Goal: Task Accomplishment & Management: Use online tool/utility

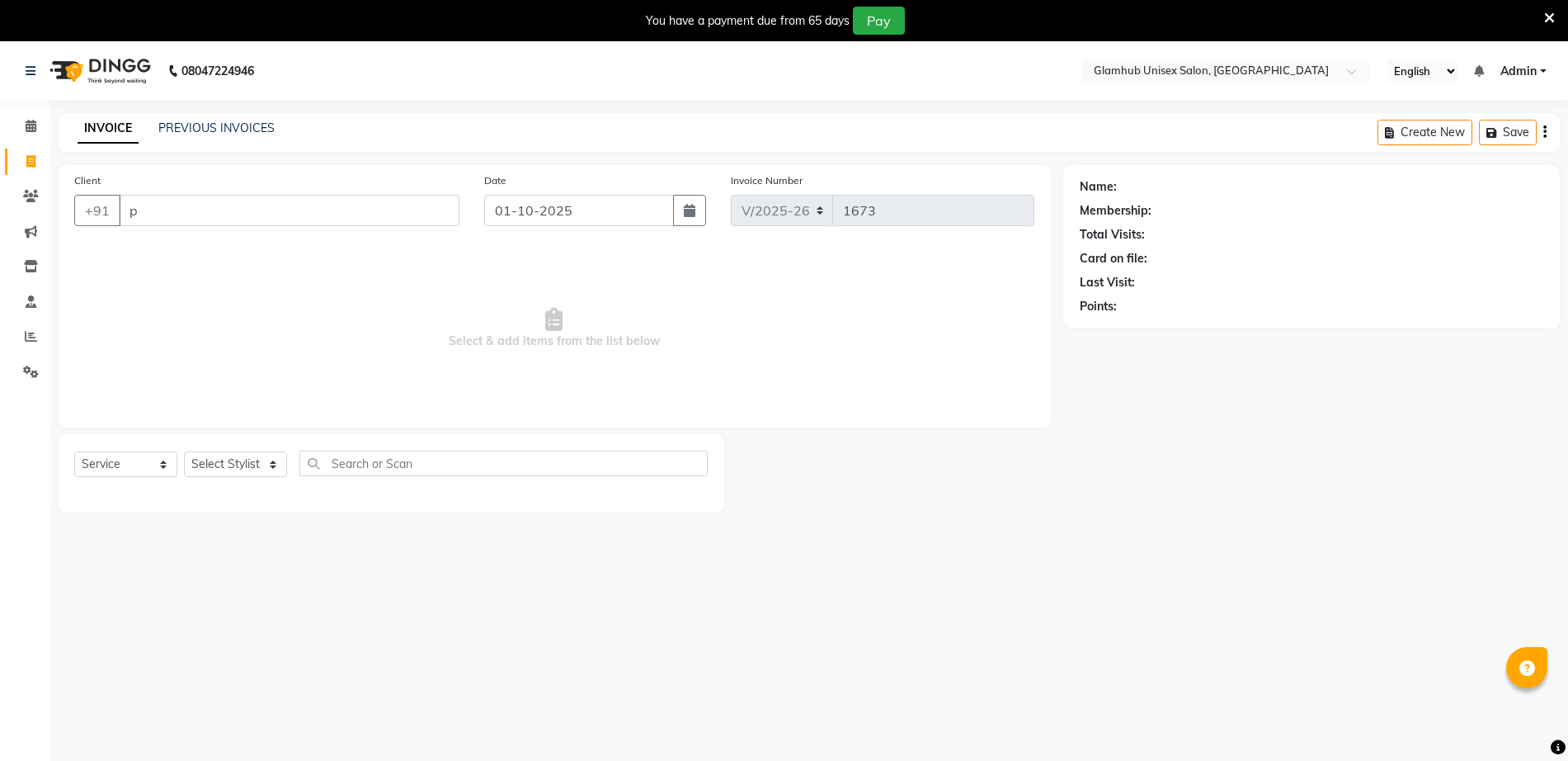
select select "7771"
select select "service"
type input "p"
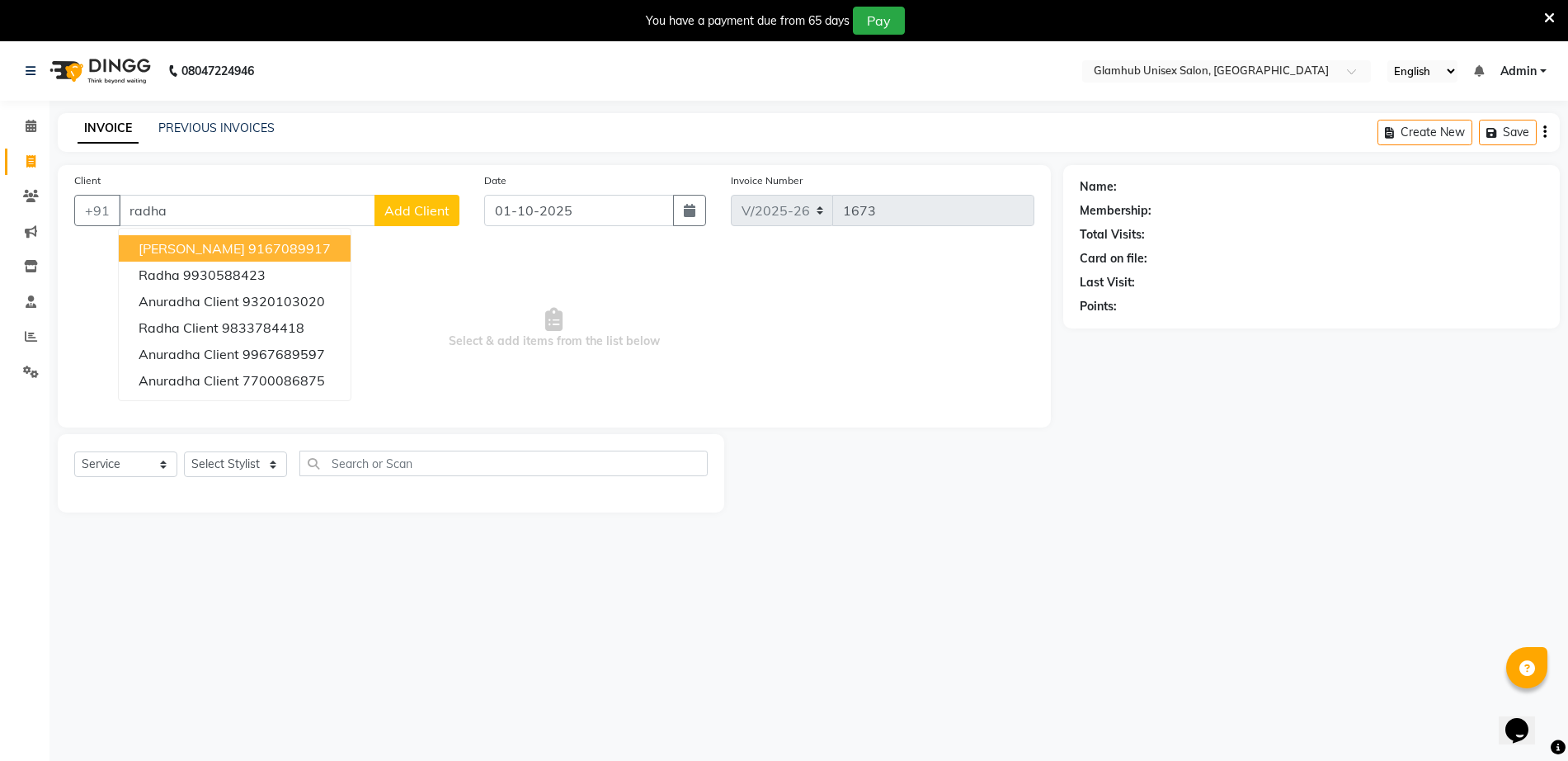
click at [261, 241] on ngb-highlight "9167089917" at bounding box center [289, 248] width 83 height 16
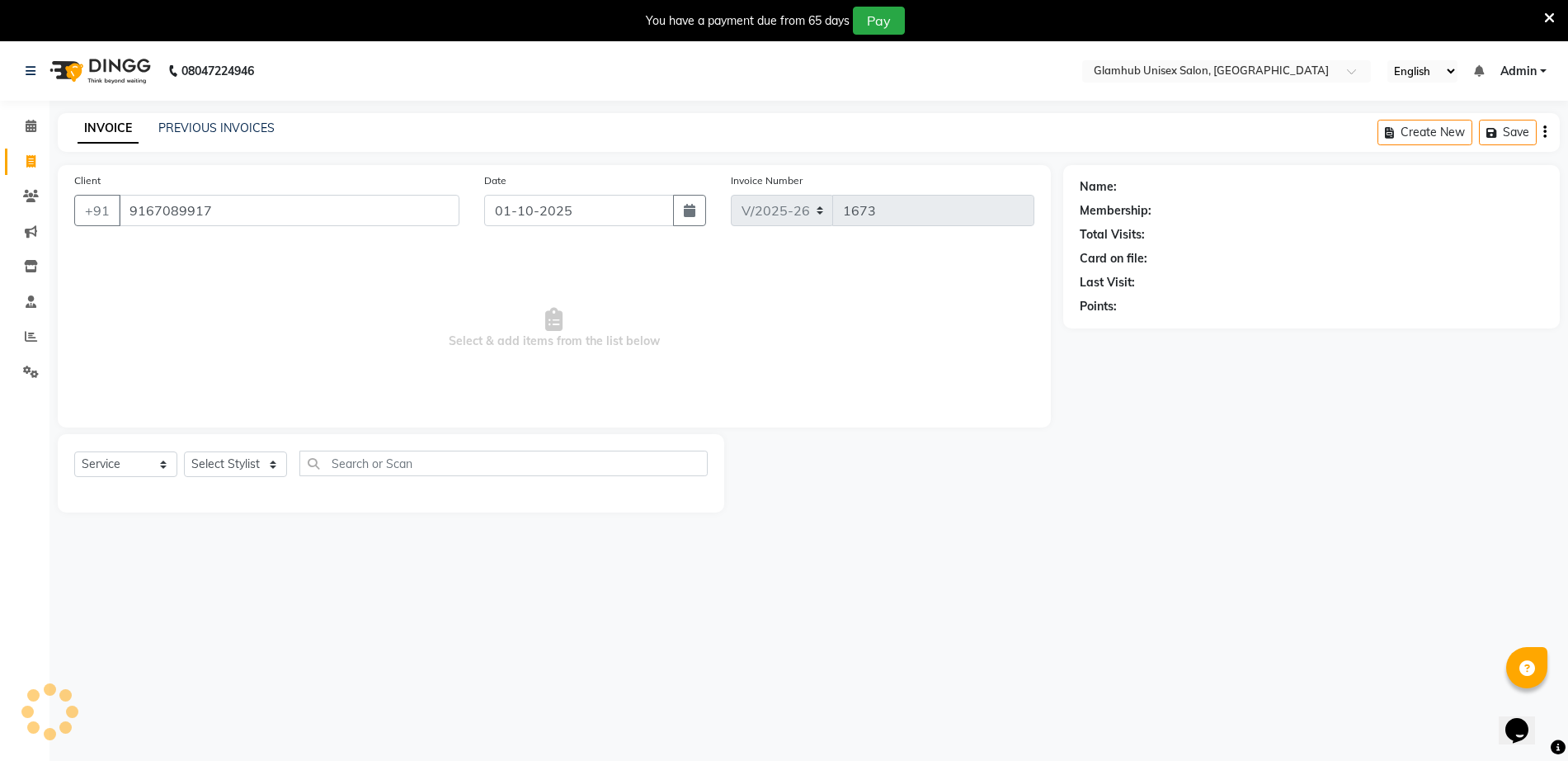
type input "9167089917"
click at [227, 459] on select "Select Stylist [PERSON_NAME] [PERSON_NAME] [PERSON_NAME] [PERSON_NAME]" at bounding box center [235, 465] width 103 height 26
click at [248, 655] on div "08047224946 Select Location × Glamhub Unisex Salon, [GEOGRAPHIC_DATA] English E…" at bounding box center [784, 421] width 1568 height 761
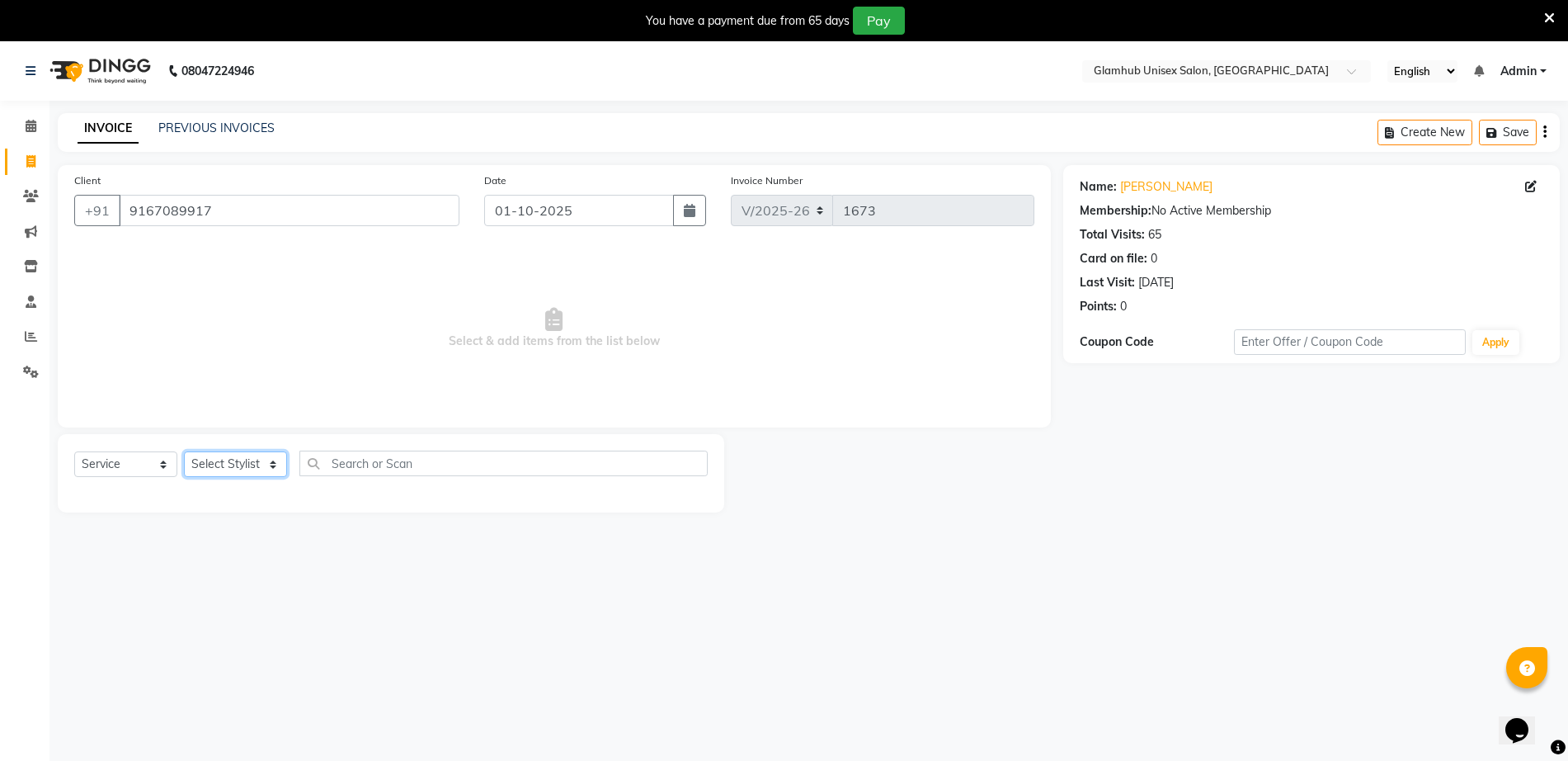
click at [213, 464] on select "Select Stylist [PERSON_NAME] [PERSON_NAME] [PERSON_NAME] [PERSON_NAME]" at bounding box center [235, 465] width 103 height 26
select select "69351"
click at [184, 452] on select "Select Stylist [PERSON_NAME] [PERSON_NAME] [PERSON_NAME] [PERSON_NAME]" at bounding box center [235, 465] width 103 height 26
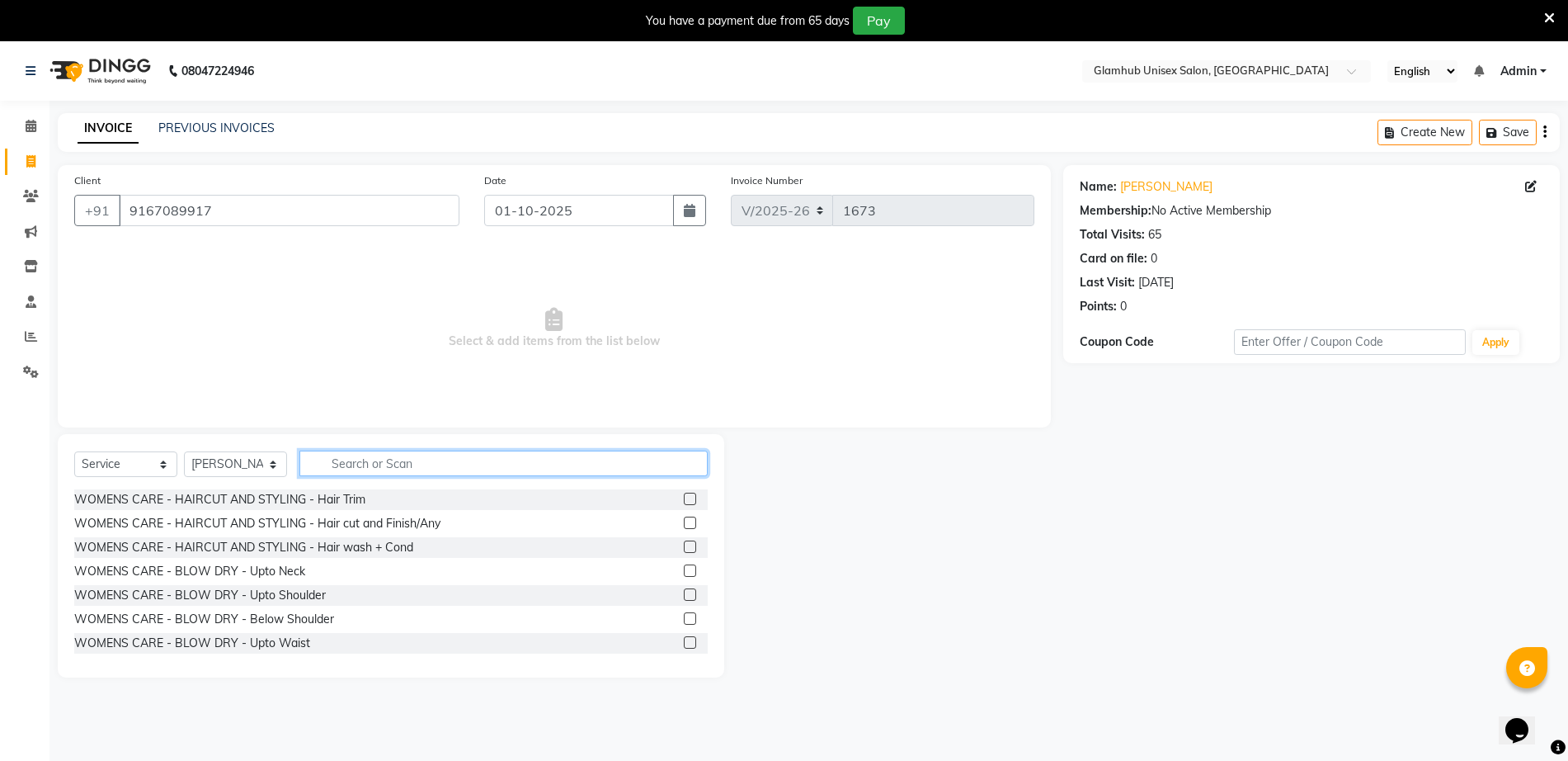
click at [475, 456] on input "text" at bounding box center [504, 464] width 408 height 26
click at [264, 203] on input "9167089917" at bounding box center [289, 210] width 340 height 31
click at [392, 461] on input "text" at bounding box center [504, 464] width 408 height 26
click at [448, 459] on input "text" at bounding box center [504, 464] width 408 height 26
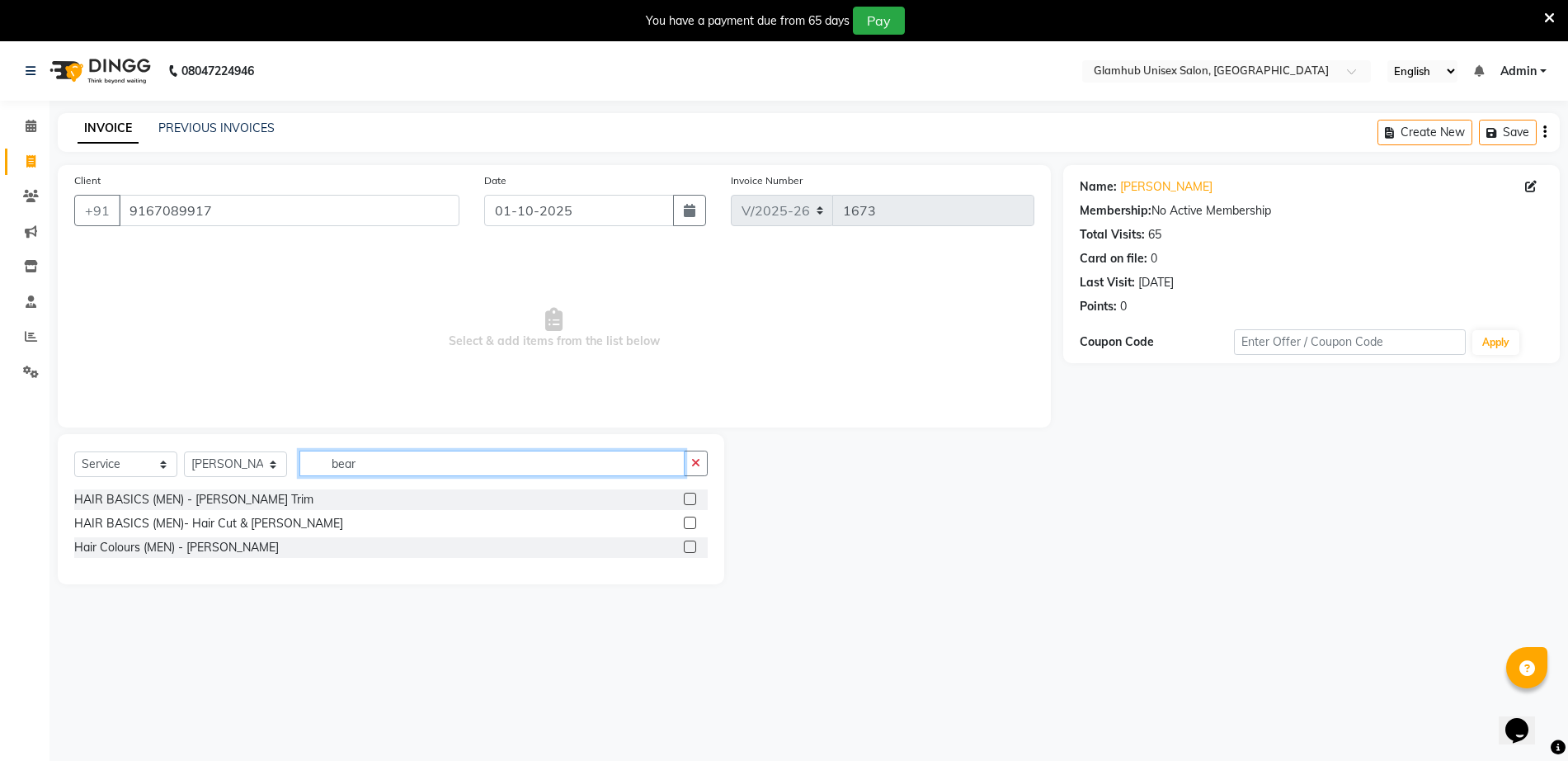
type input "bear"
click at [686, 496] on label at bounding box center [690, 499] width 12 height 12
click at [686, 496] on input "checkbox" at bounding box center [689, 499] width 10 height 10
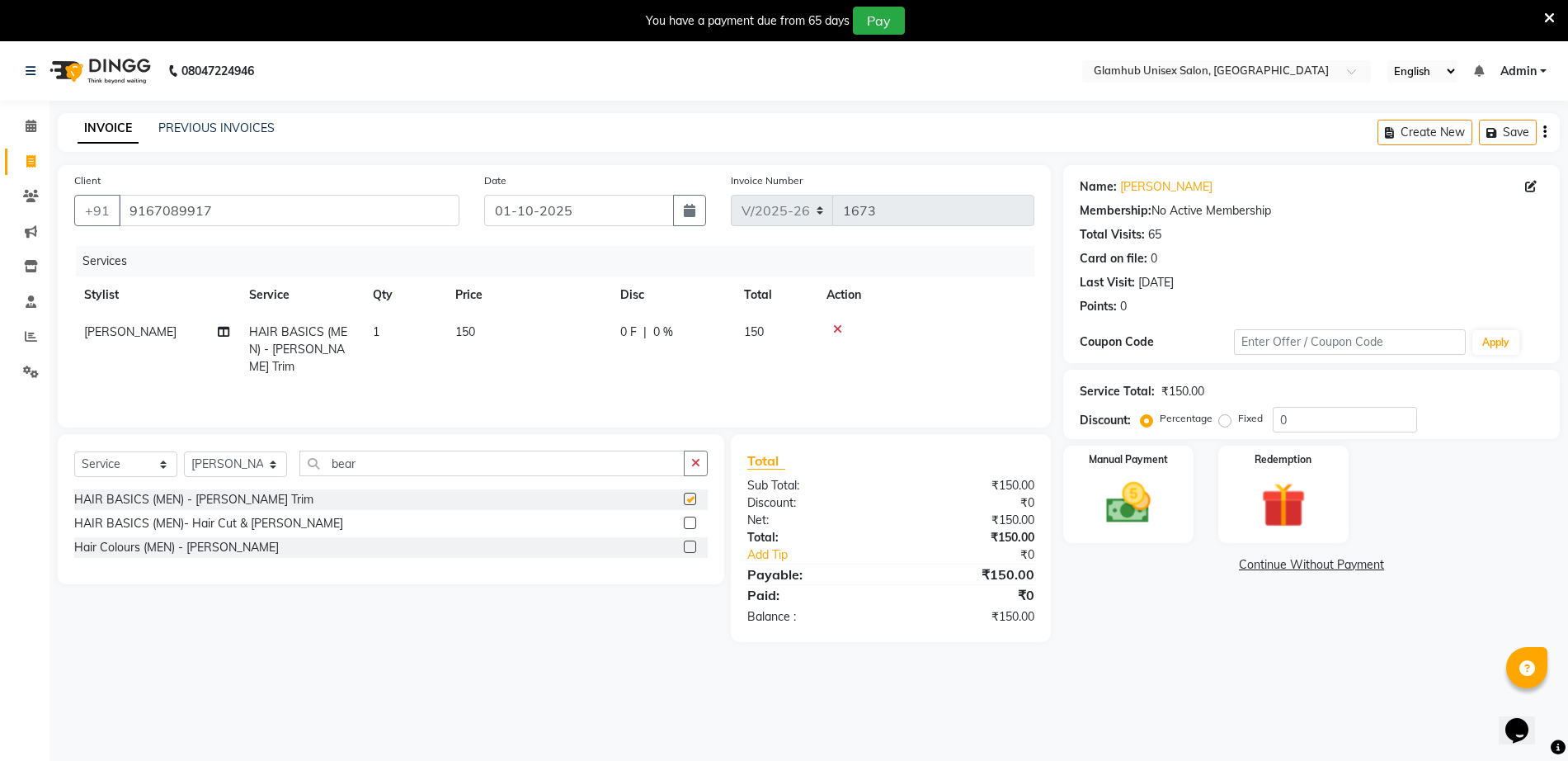
checkbox input "false"
click at [1124, 474] on div "Manual Payment" at bounding box center [1128, 494] width 135 height 101
click at [1199, 567] on span "GPay" at bounding box center [1199, 565] width 34 height 19
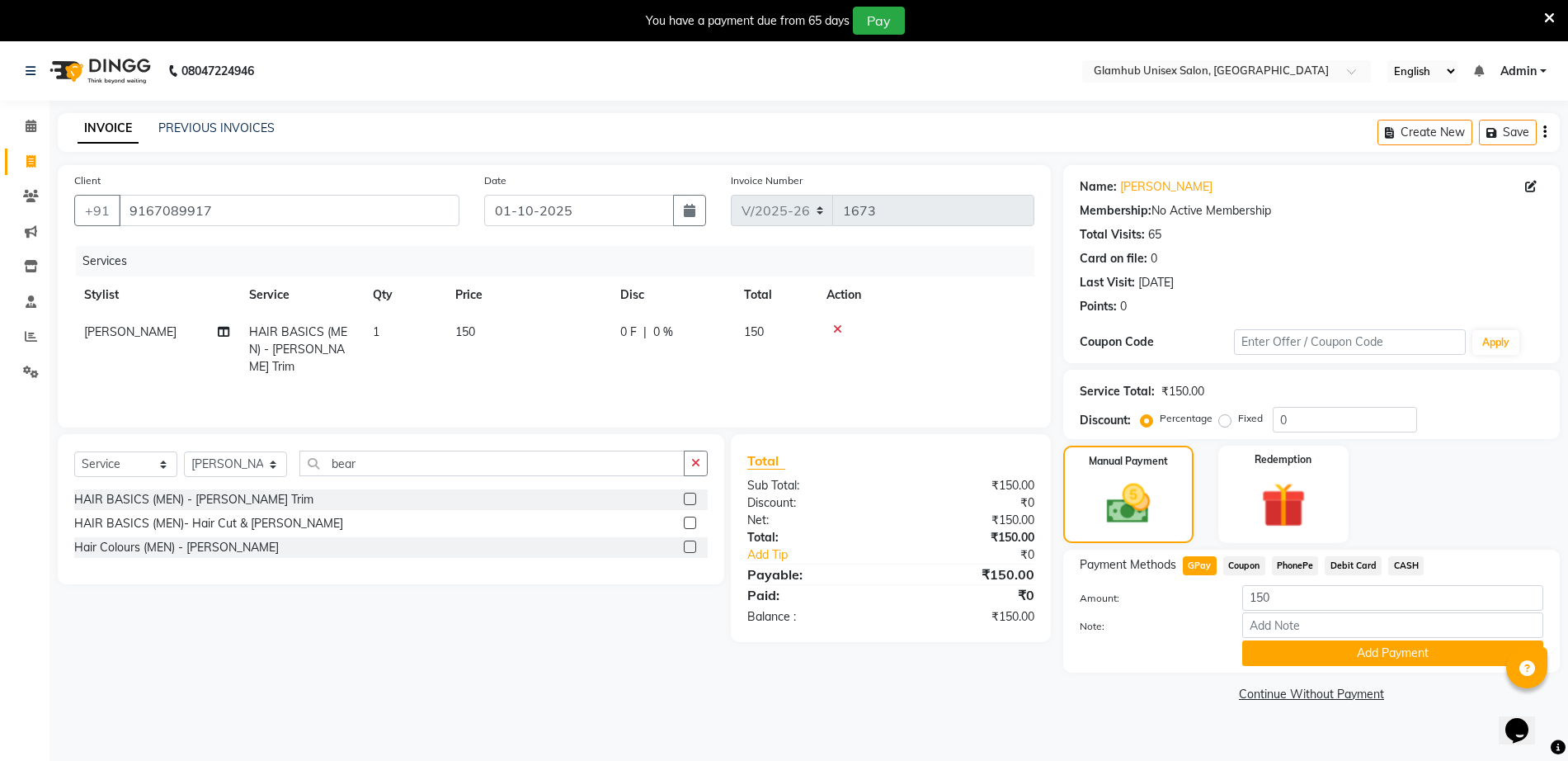
scroll to position [41, 0]
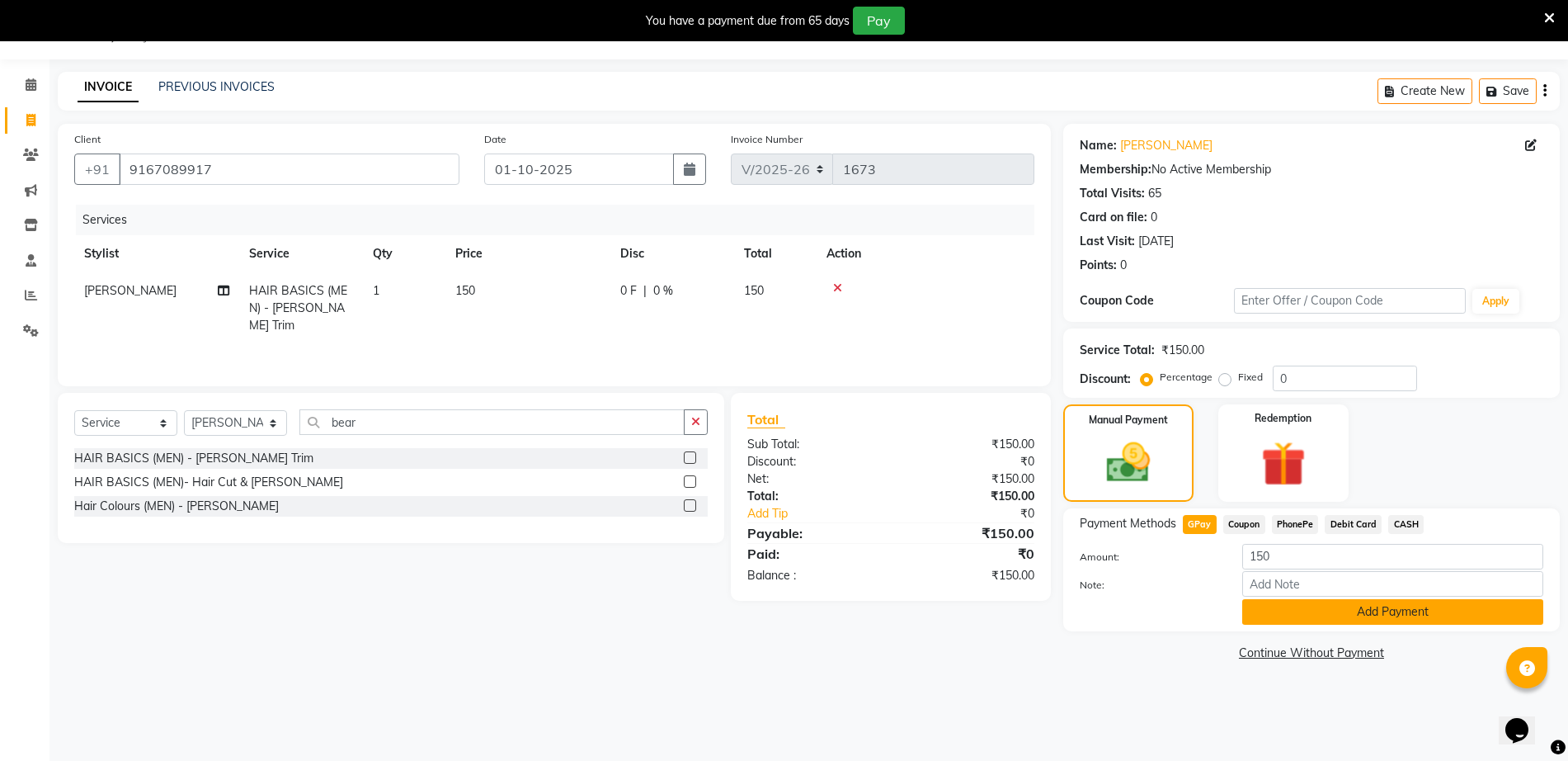
click at [1428, 614] on button "Add Payment" at bounding box center [1392, 612] width 301 height 26
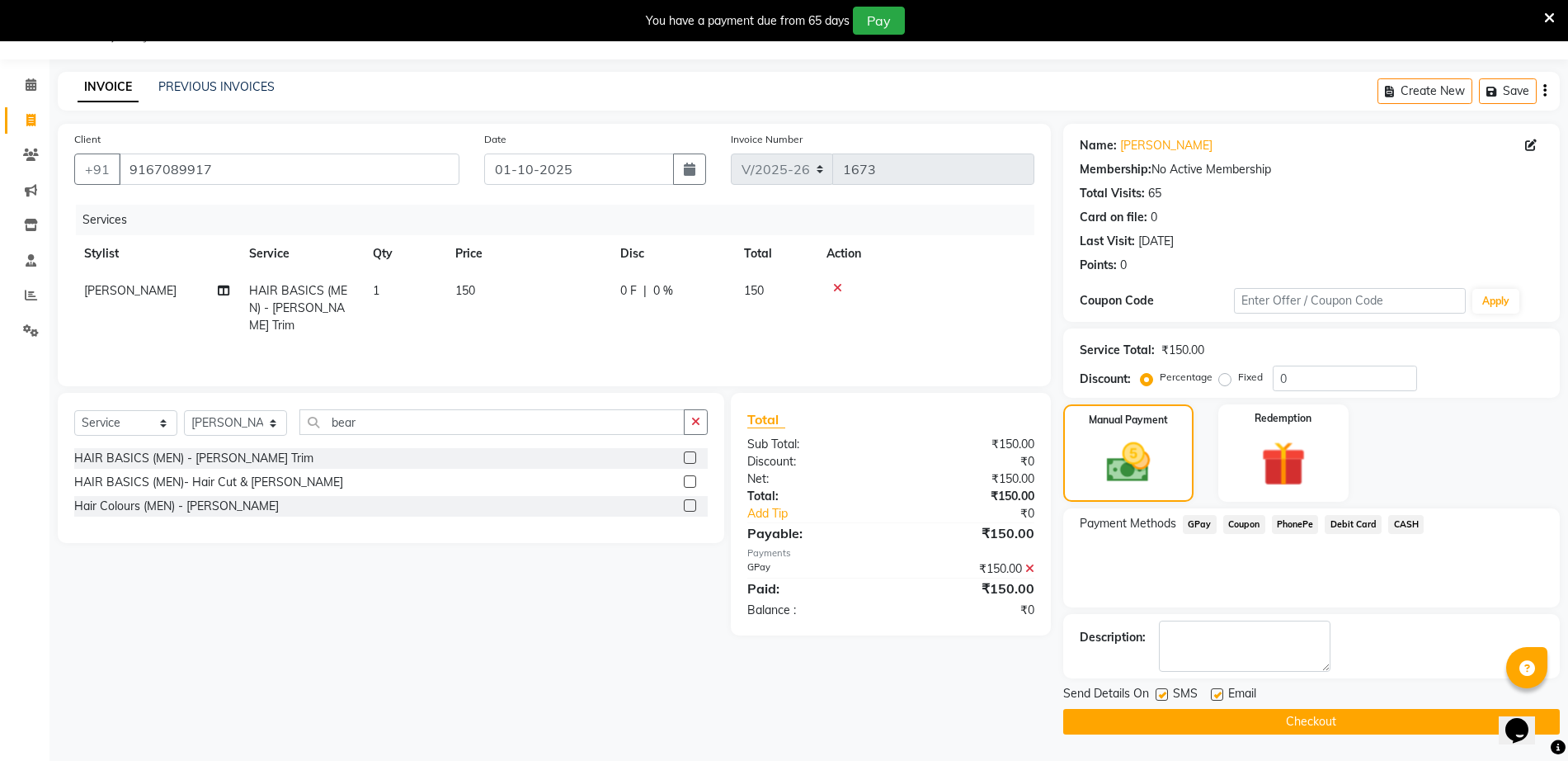
click at [1388, 717] on button "Checkout" at bounding box center [1311, 721] width 496 height 26
